Goal: Transaction & Acquisition: Purchase product/service

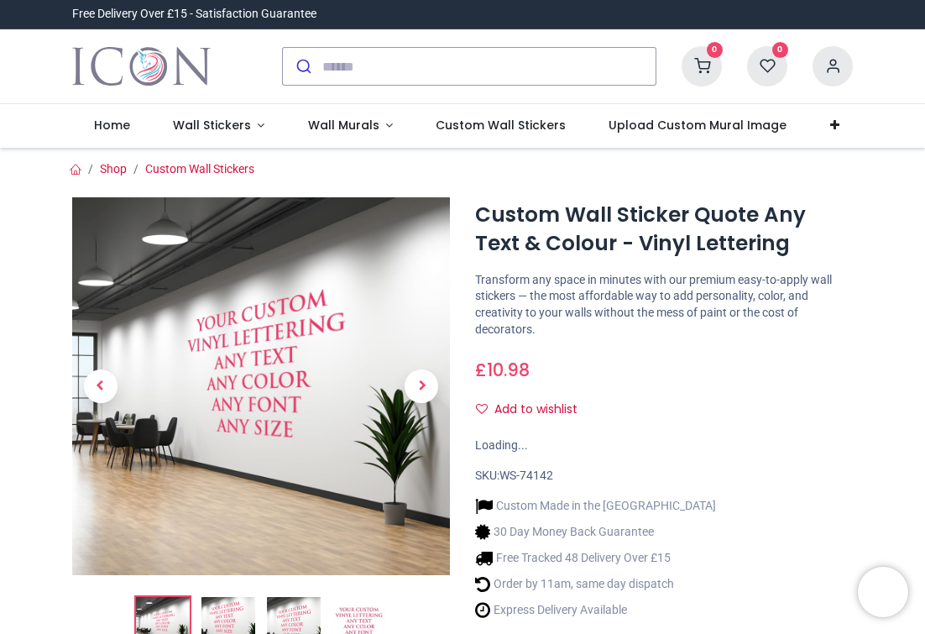
click at [639, 376] on div "£ 10.98 10.98 GBP £ 10.98 £ 10.98 Not Available For Sale" at bounding box center [664, 366] width 378 height 31
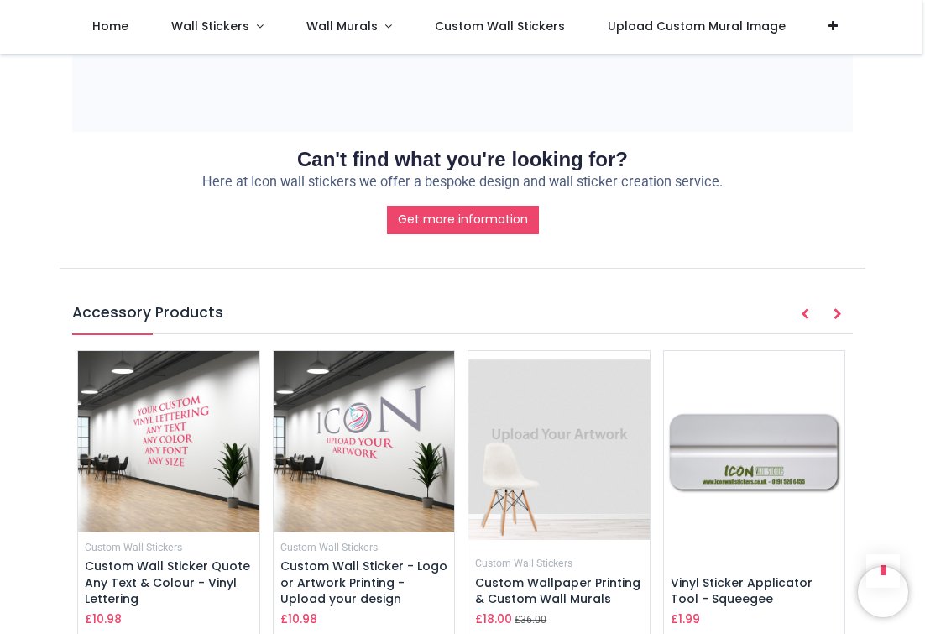
scroll to position [1542, 0]
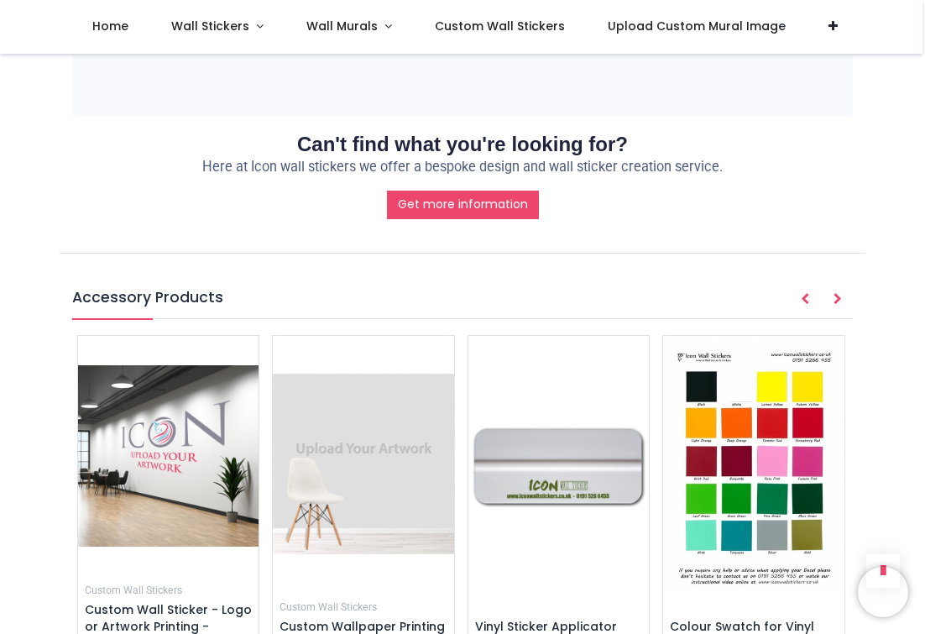
click at [726, 211] on div "Get more information" at bounding box center [463, 205] width 806 height 29
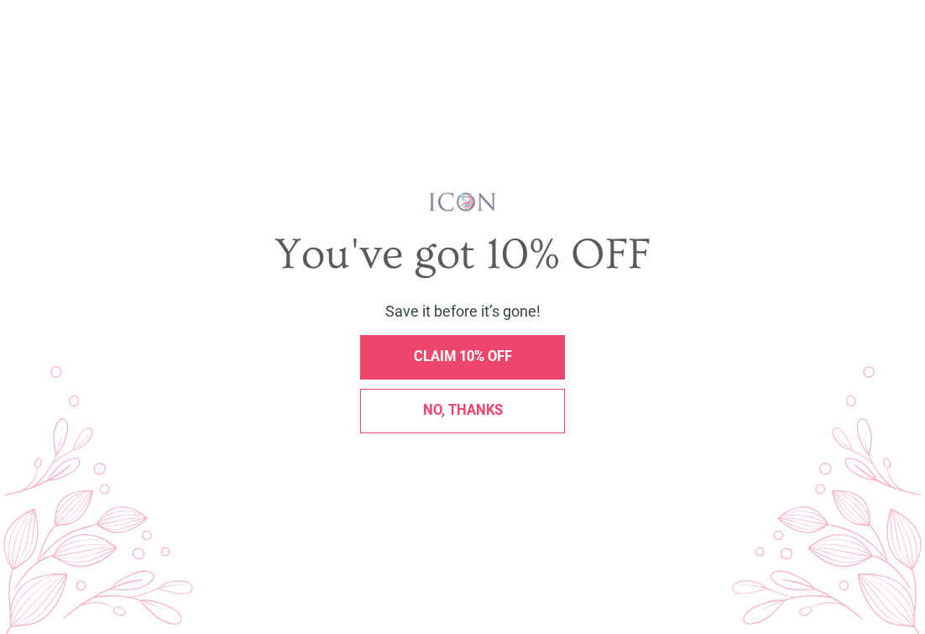
scroll to position [0, 0]
click at [395, 349] on div "CLAIM 10% OFF" at bounding box center [462, 357] width 205 height 44
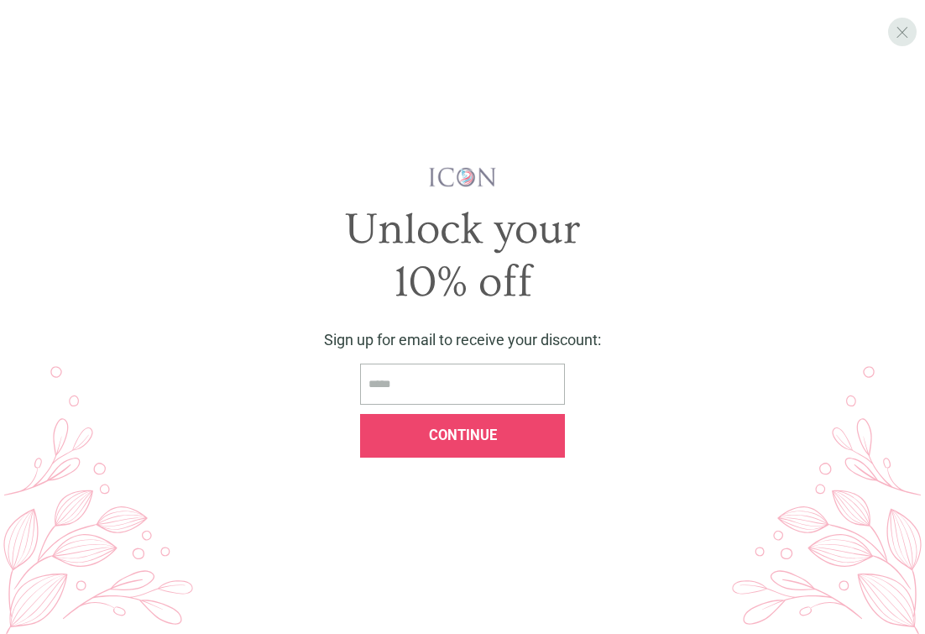
click at [901, 20] on div "X" at bounding box center [902, 32] width 29 height 29
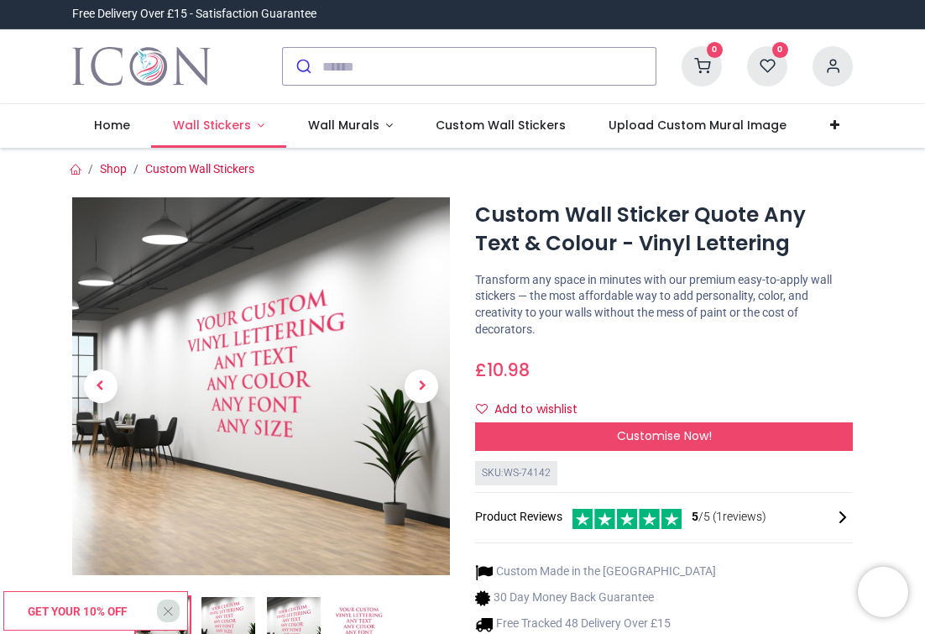
click at [255, 129] on link "Wall Stickers" at bounding box center [218, 126] width 135 height 44
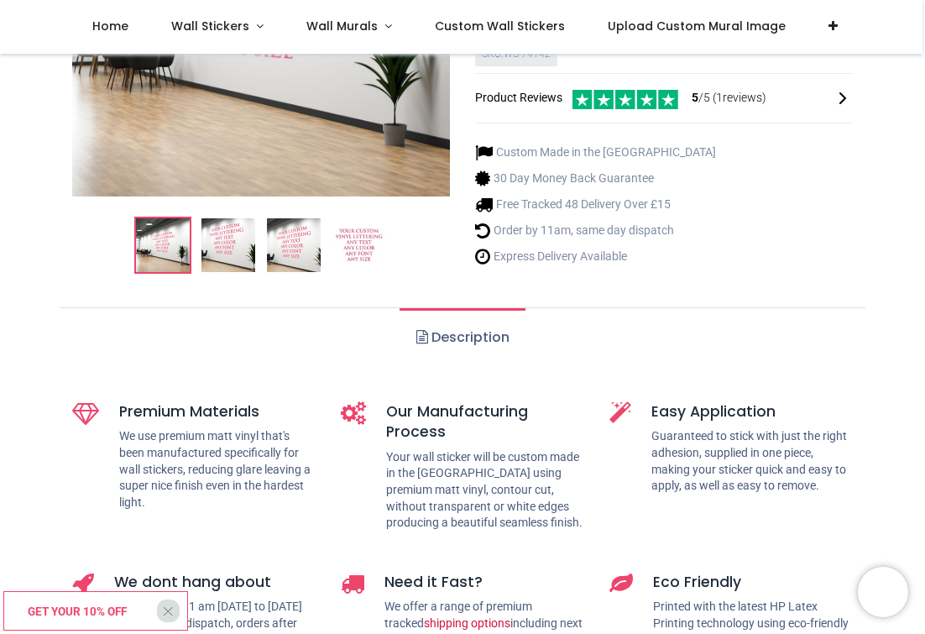
scroll to position [332, 0]
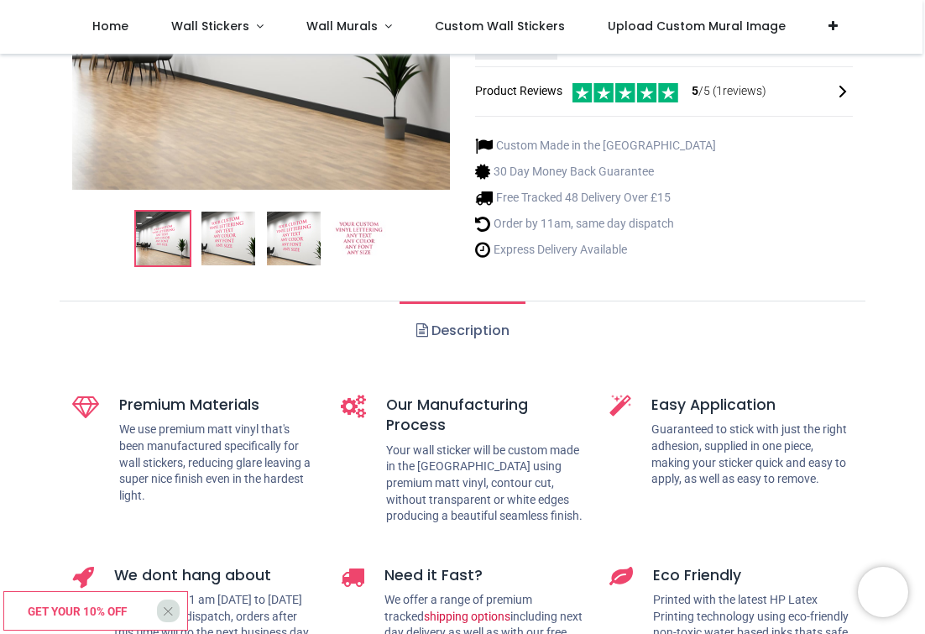
click at [446, 257] on ol at bounding box center [261, 238] width 378 height 57
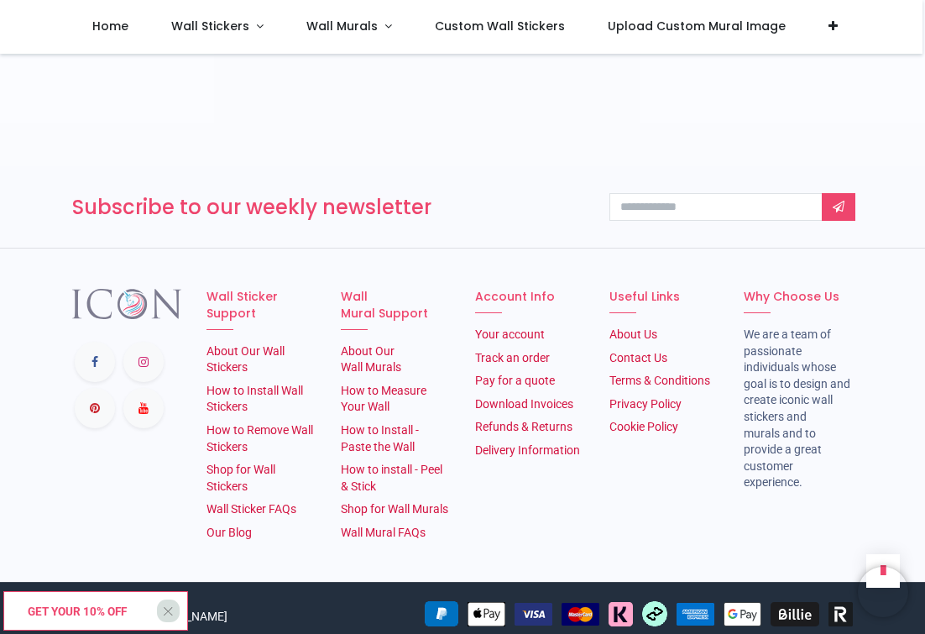
scroll to position [2388, 0]
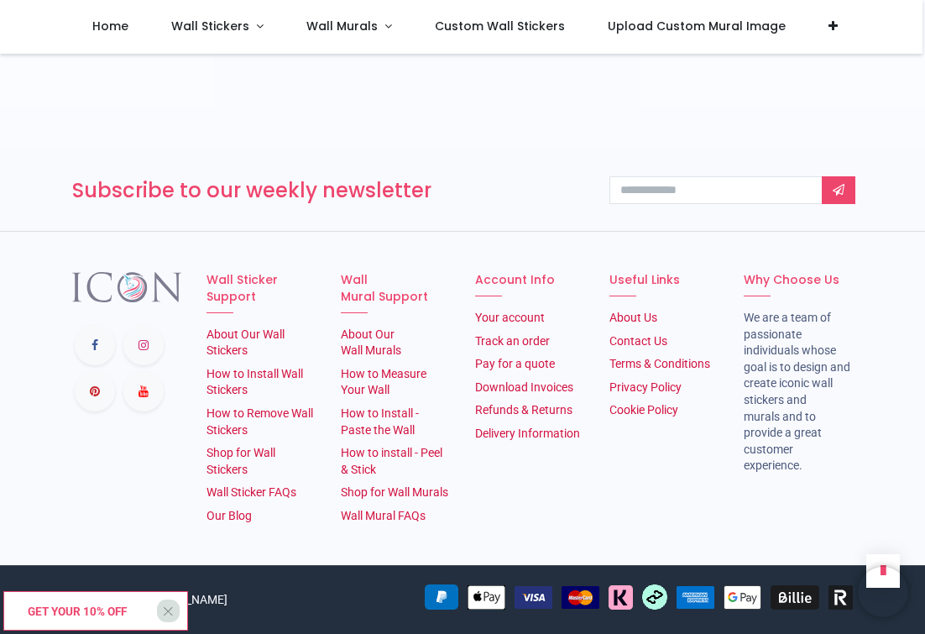
click at [449, 206] on div "Subscribe to our weekly newsletter Thanks" at bounding box center [463, 190] width 806 height 82
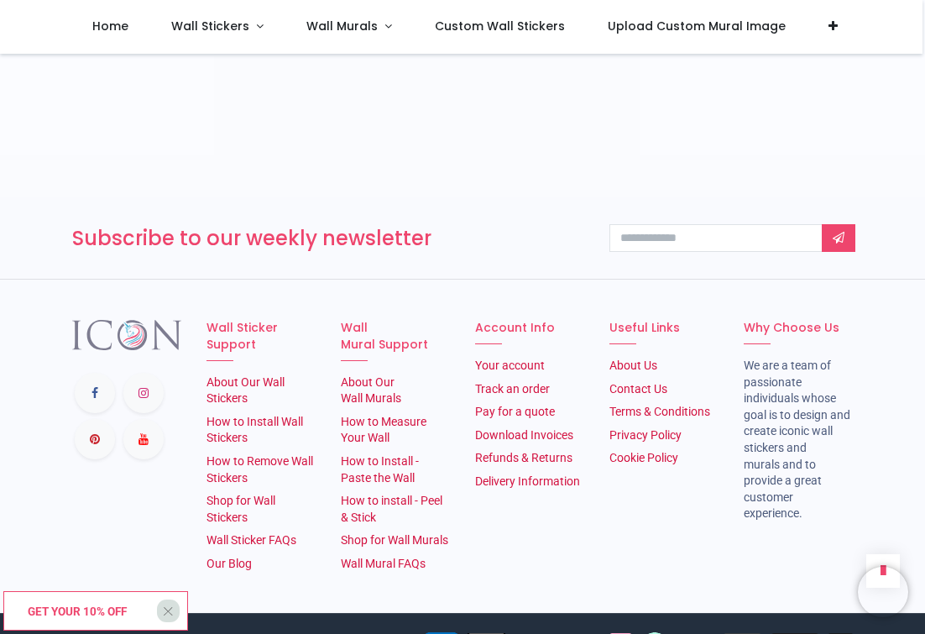
scroll to position [2306, 0]
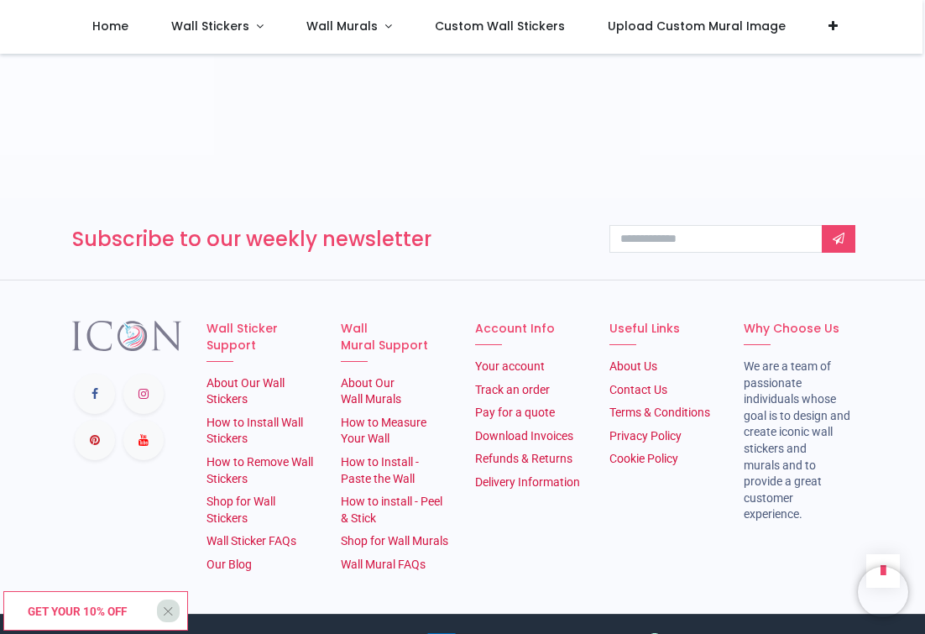
click at [461, 253] on h3 "Subscribe to our weekly newsletter" at bounding box center [328, 239] width 512 height 29
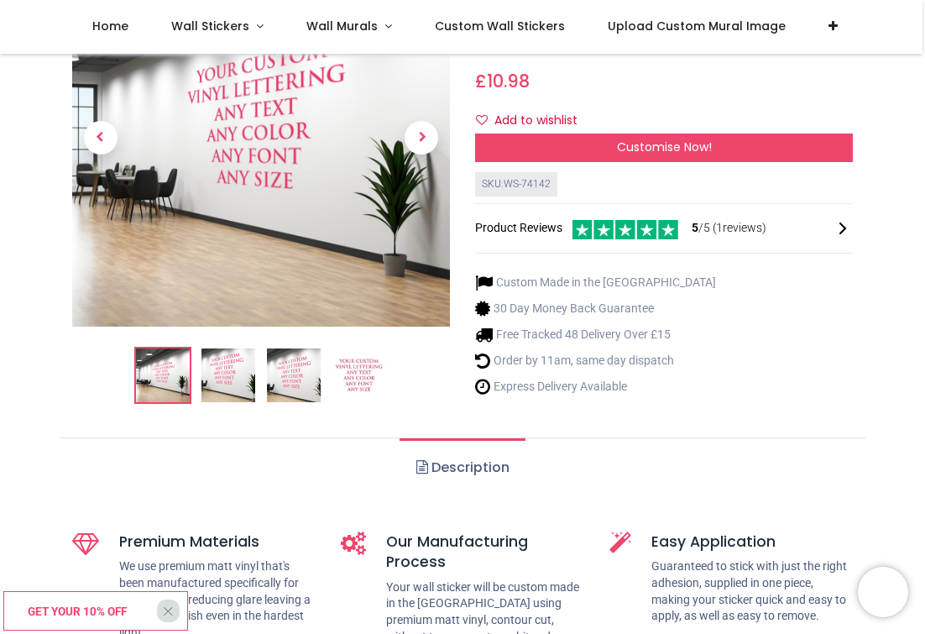
scroll to position [0, 0]
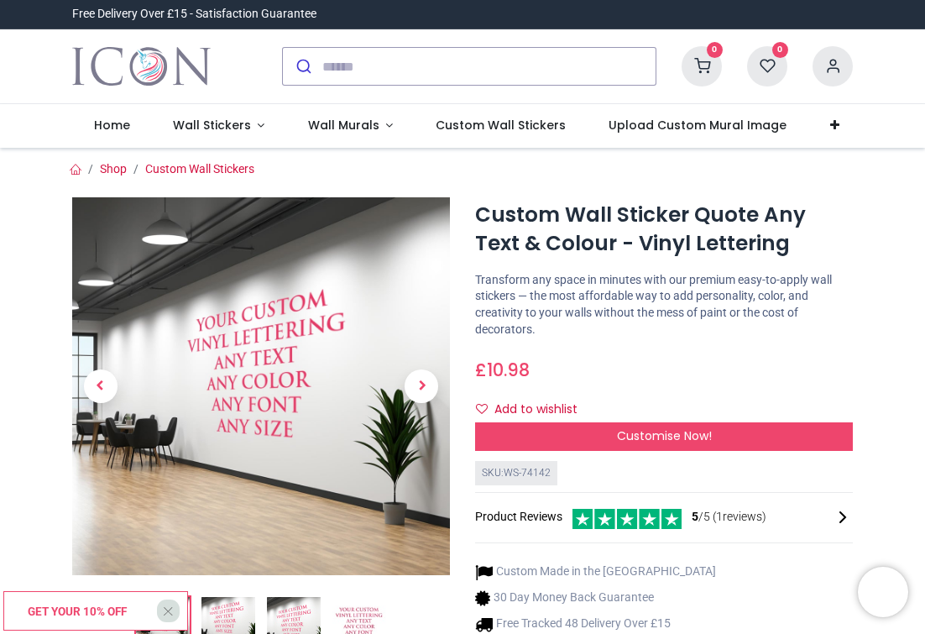
click at [543, 217] on h1 "Custom Wall Sticker Quote Any Text & Colour - Vinyl Lettering" at bounding box center [664, 230] width 378 height 58
